Goal: Task Accomplishment & Management: Manage account settings

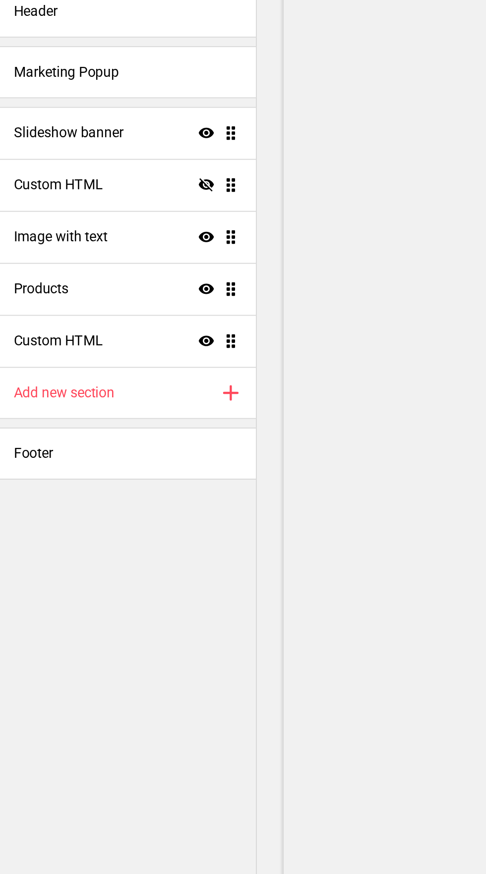
click at [96, 165] on div "Slideshow banner Show Drag" at bounding box center [74, 169] width 148 height 30
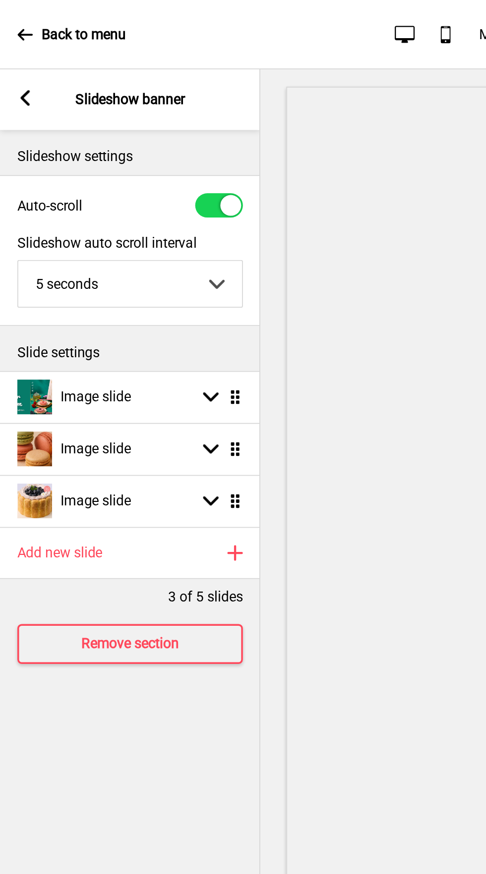
click at [134, 224] on ul "Image slide Arrow down Drag Image slide Arrow down Drag Image slide Arrow down …" at bounding box center [74, 256] width 149 height 89
click at [120, 222] on rect at bounding box center [120, 226] width 9 height 9
select select "right"
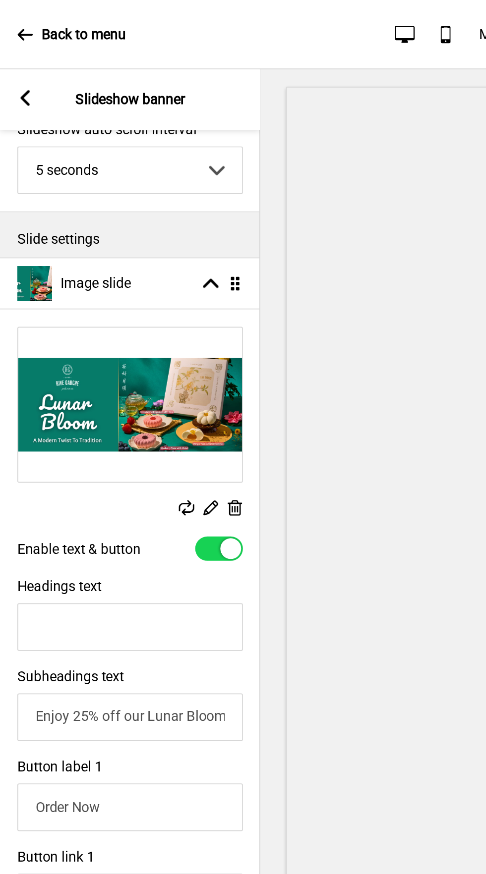
scroll to position [78, 0]
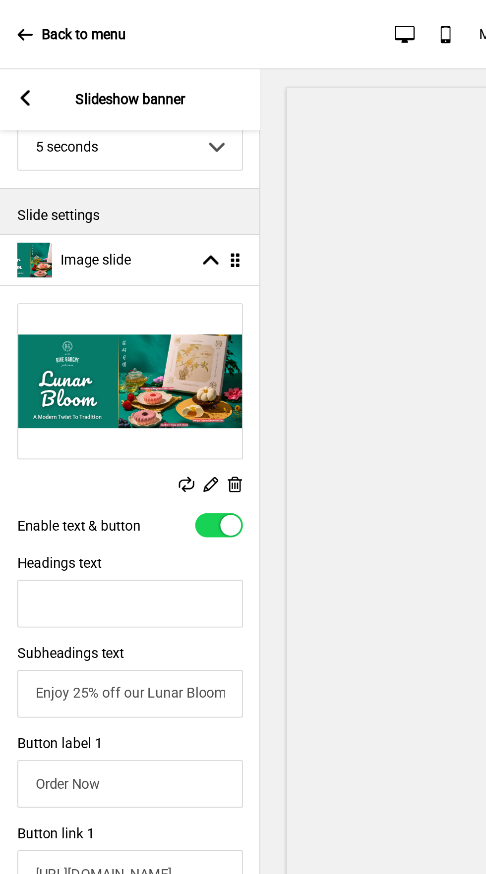
click at [133, 279] on rect at bounding box center [134, 277] width 10 height 10
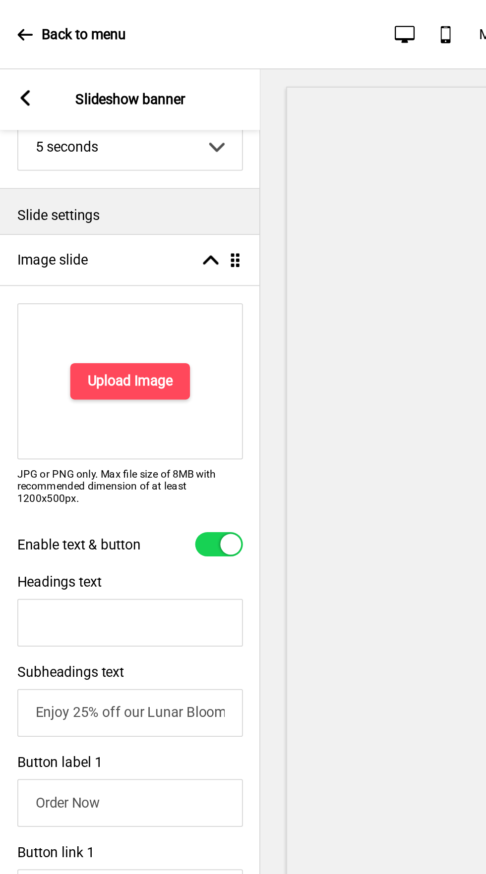
click at [130, 311] on div at bounding box center [132, 311] width 12 height 12
checkbox input "false"
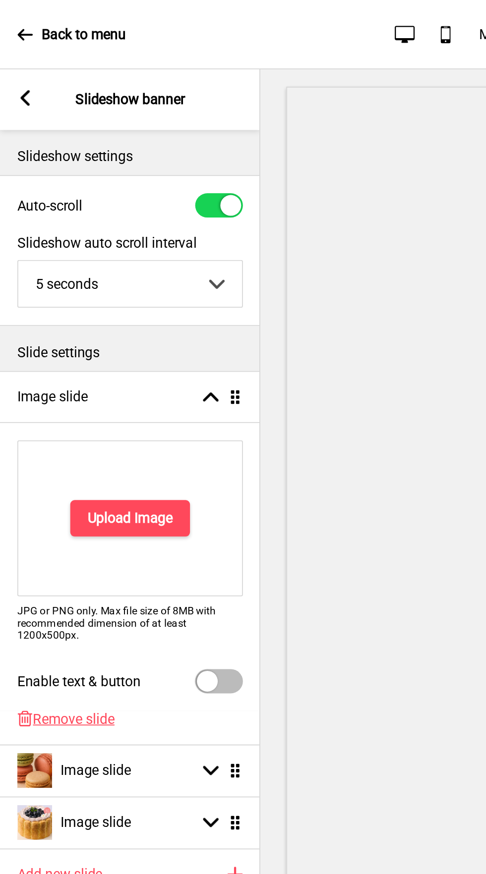
scroll to position [0, 0]
click at [55, 406] on span "Remove slide" at bounding box center [42, 410] width 47 height 9
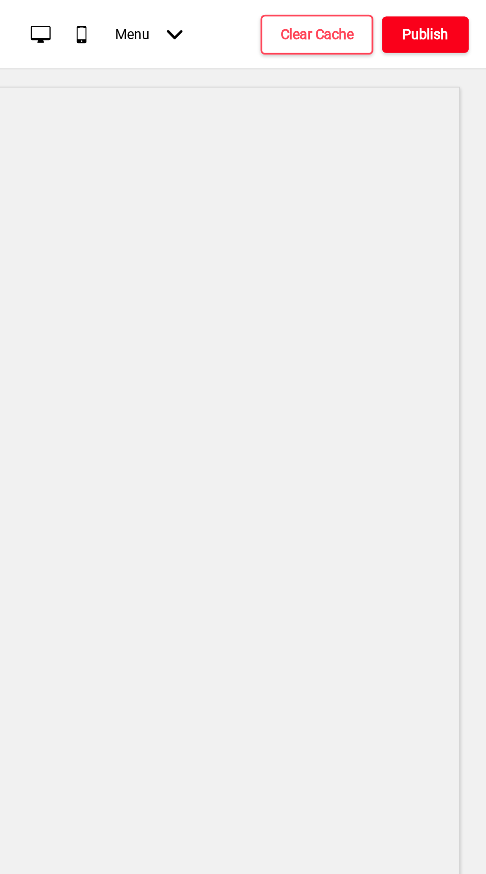
click at [446, 16] on h4 "Publish" at bounding box center [451, 19] width 26 height 11
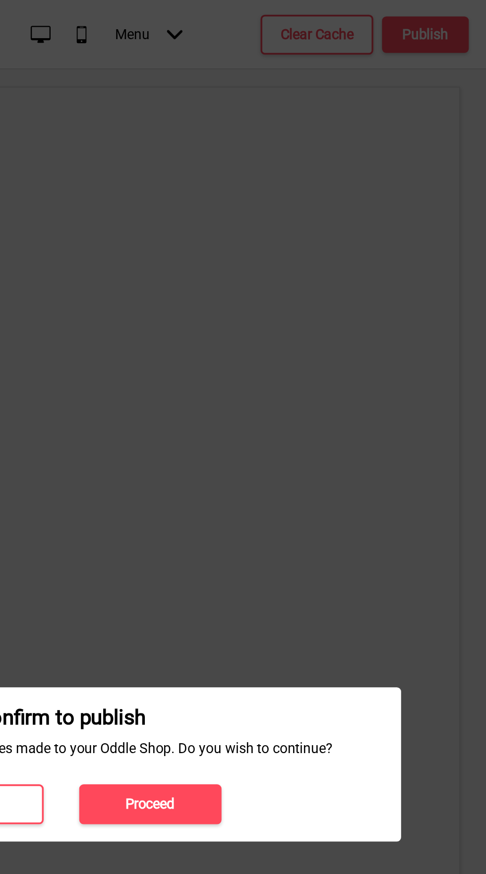
click at [308, 454] on h4 "Proceed" at bounding box center [293, 459] width 28 height 11
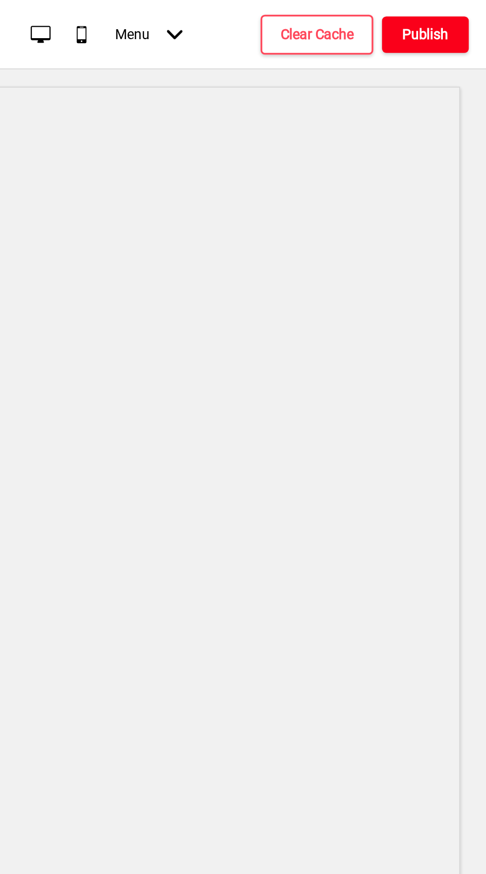
click at [448, 20] on h4 "Publish" at bounding box center [451, 19] width 26 height 11
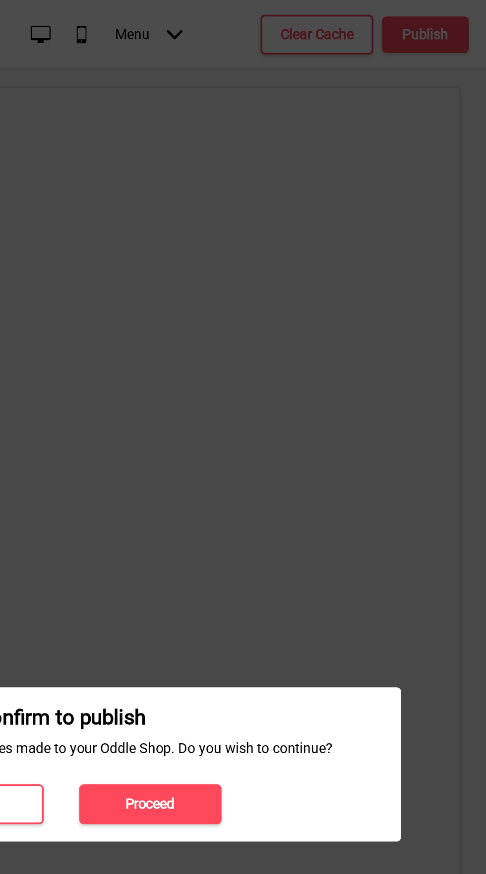
click at [312, 460] on button "Proceed" at bounding box center [293, 459] width 81 height 23
